Goal: Navigation & Orientation: Go to known website

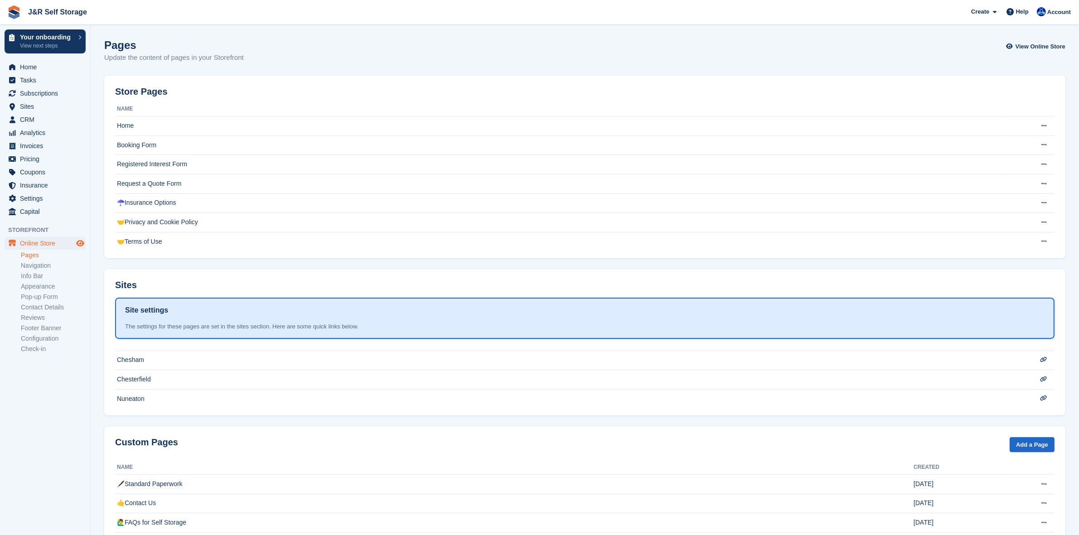
click at [80, 243] on icon "Preview store" at bounding box center [80, 243] width 8 height 7
